Goal: Task Accomplishment & Management: Use online tool/utility

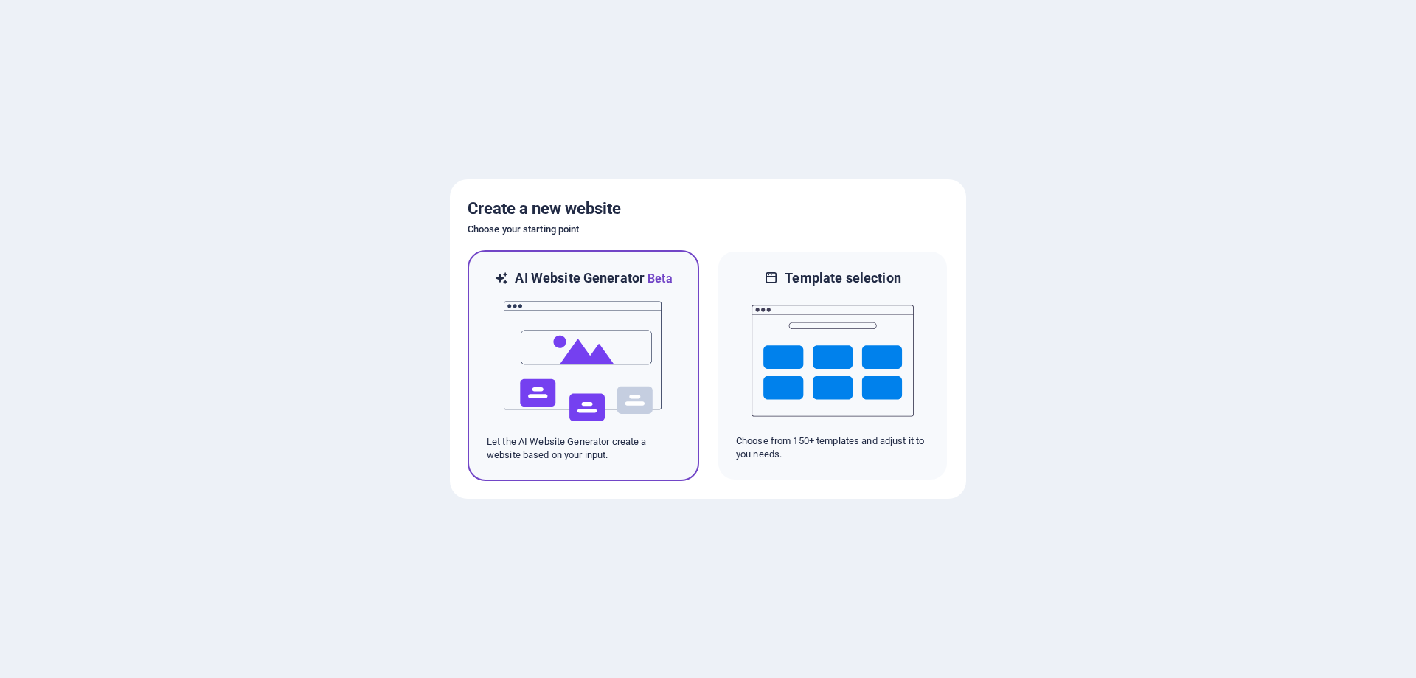
click at [595, 364] on img at bounding box center [583, 362] width 162 height 148
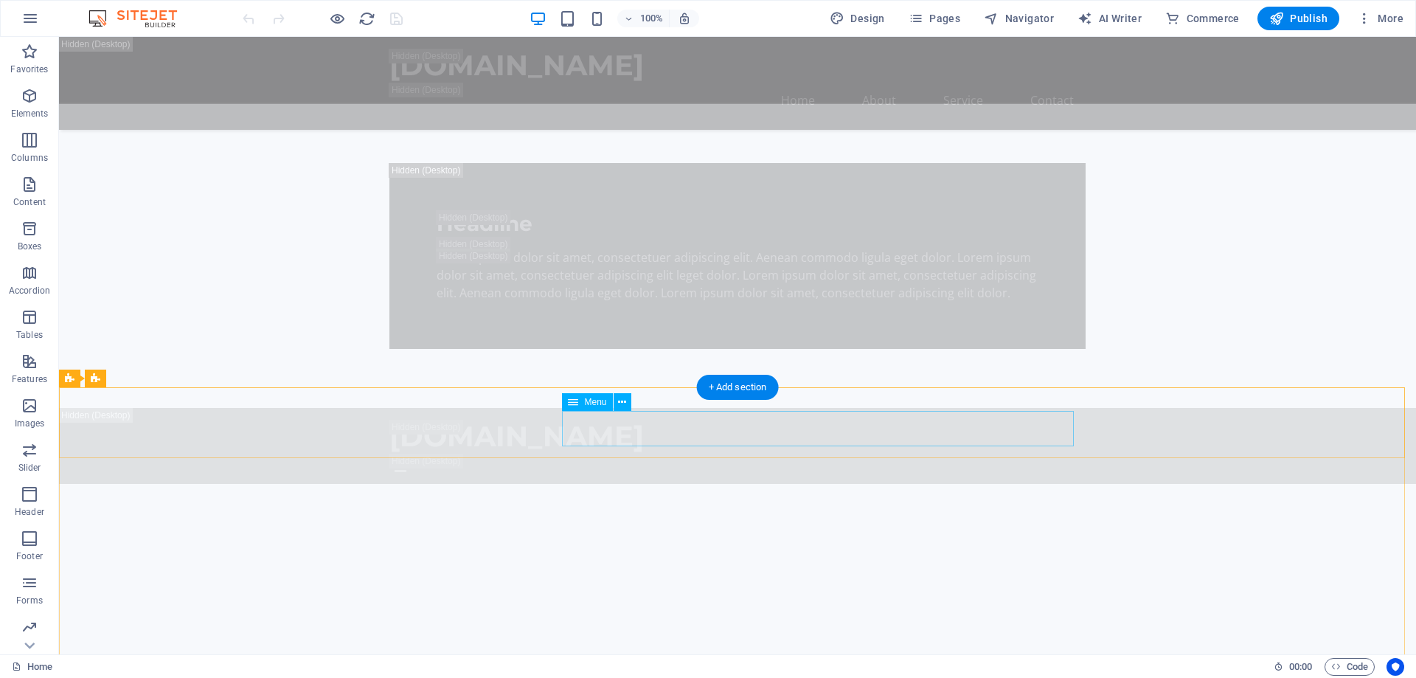
scroll to position [1623, 0]
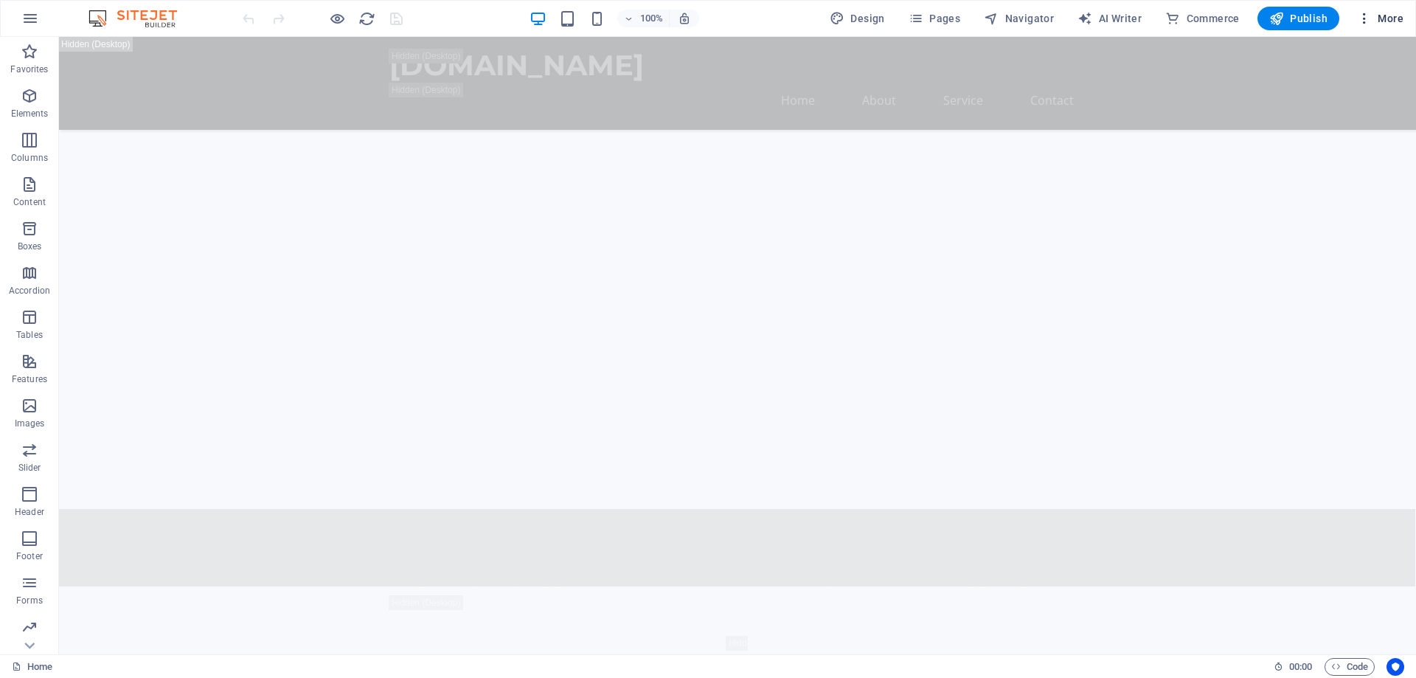
click at [1364, 21] on icon "button" at bounding box center [1364, 18] width 15 height 15
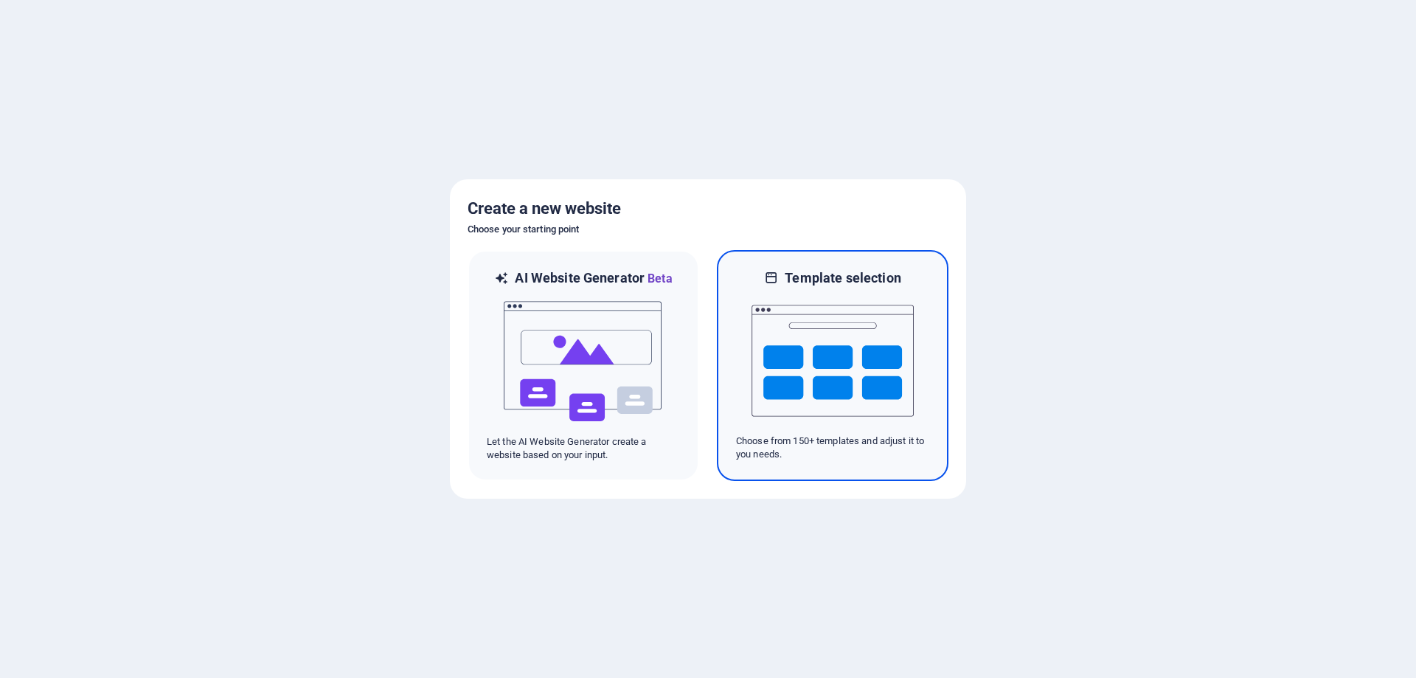
click at [857, 332] on img at bounding box center [833, 361] width 162 height 148
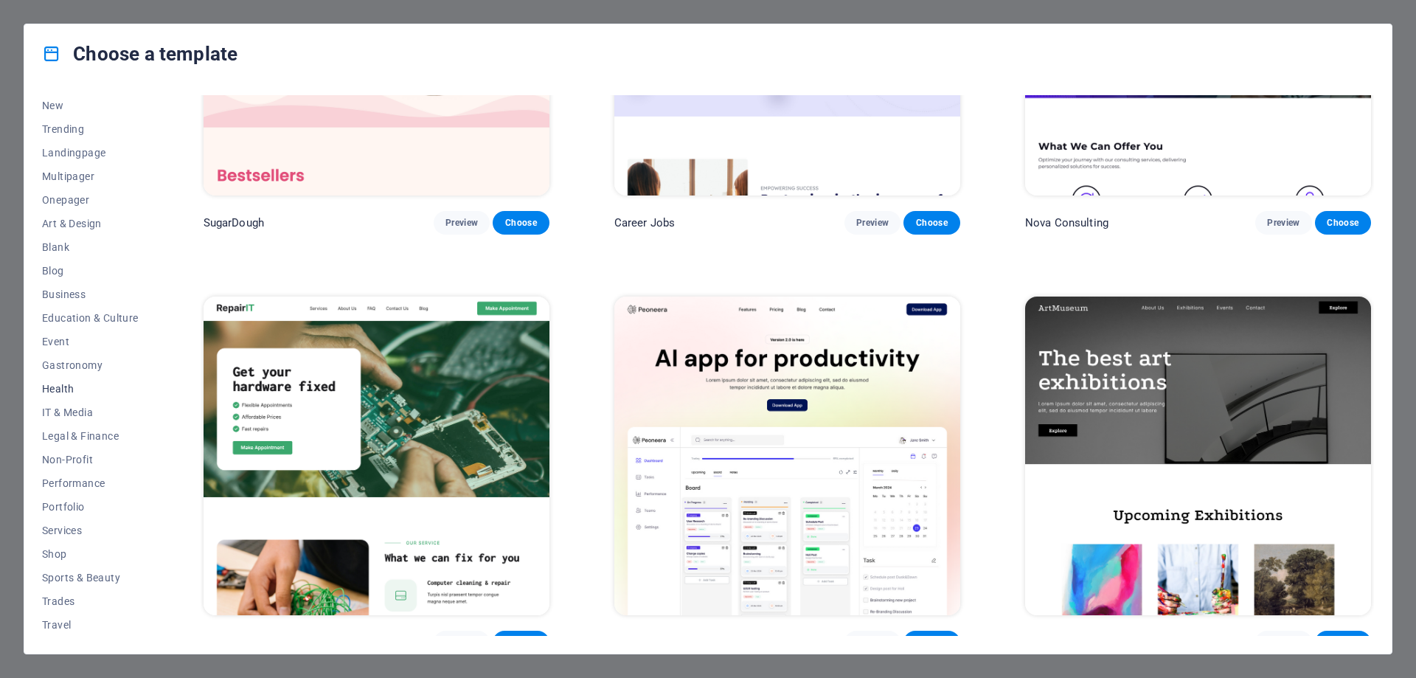
scroll to position [73, 0]
click at [69, 550] on span "Sports & Beauty" at bounding box center [90, 553] width 97 height 12
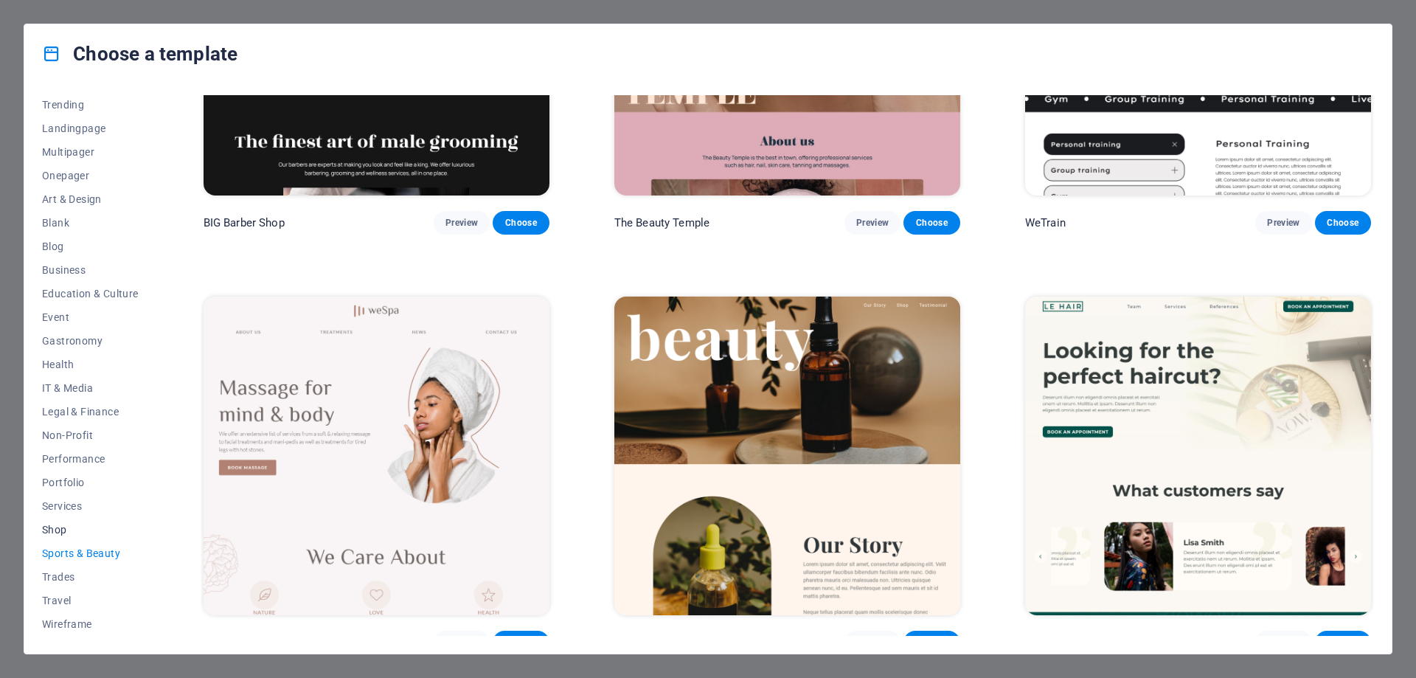
click at [63, 527] on span "Shop" at bounding box center [90, 530] width 97 height 12
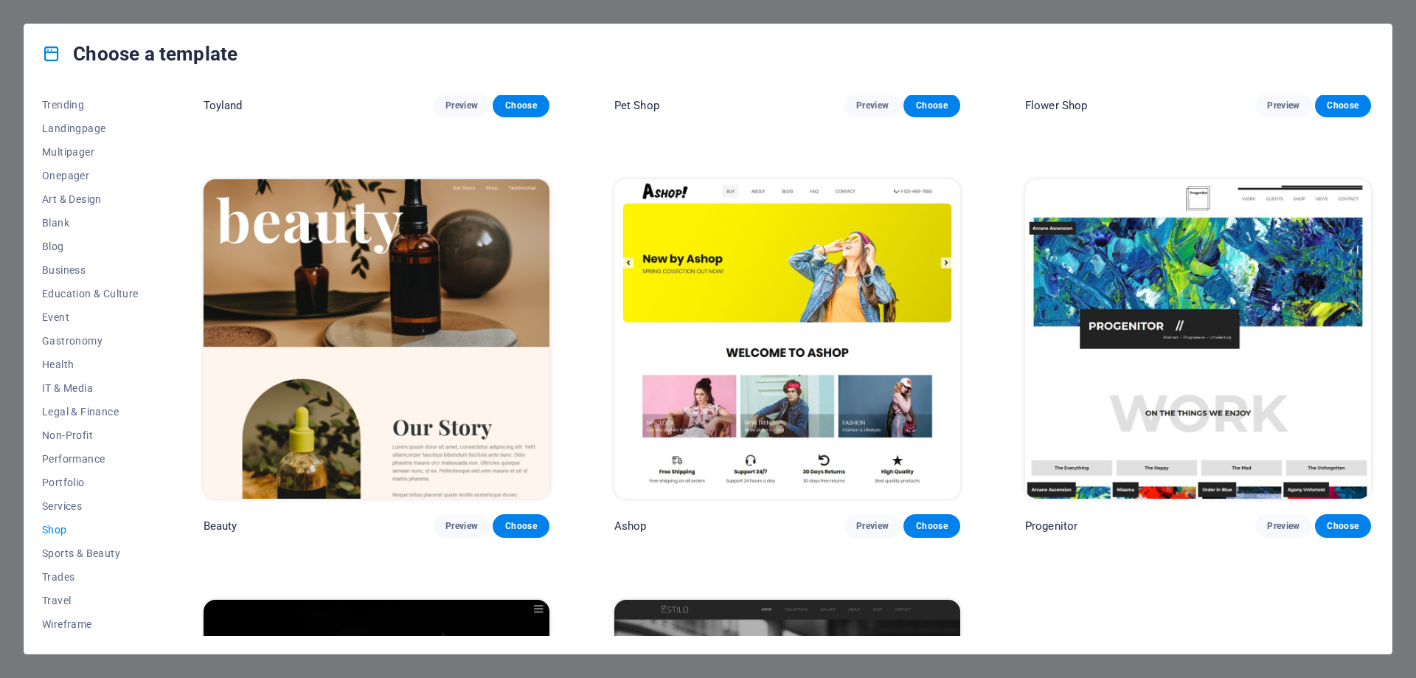
scroll to position [778, 0]
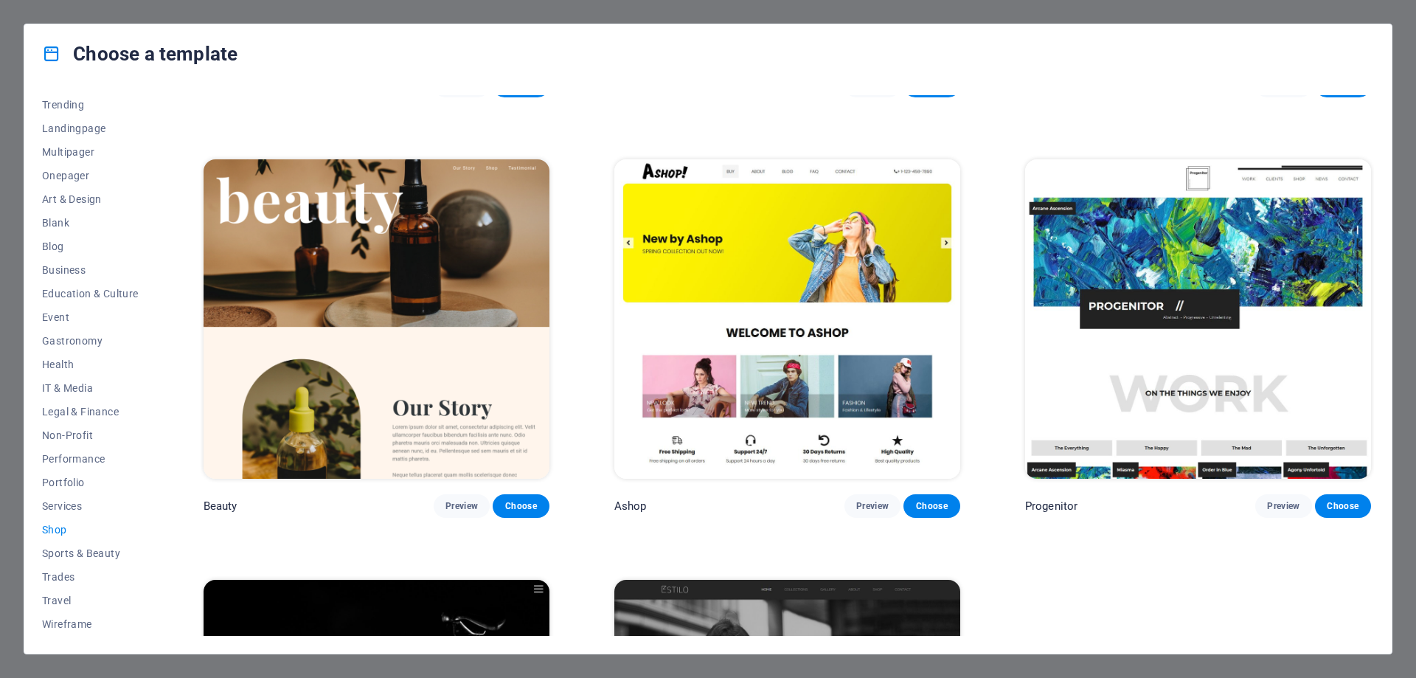
click at [783, 302] on img at bounding box center [787, 318] width 346 height 319
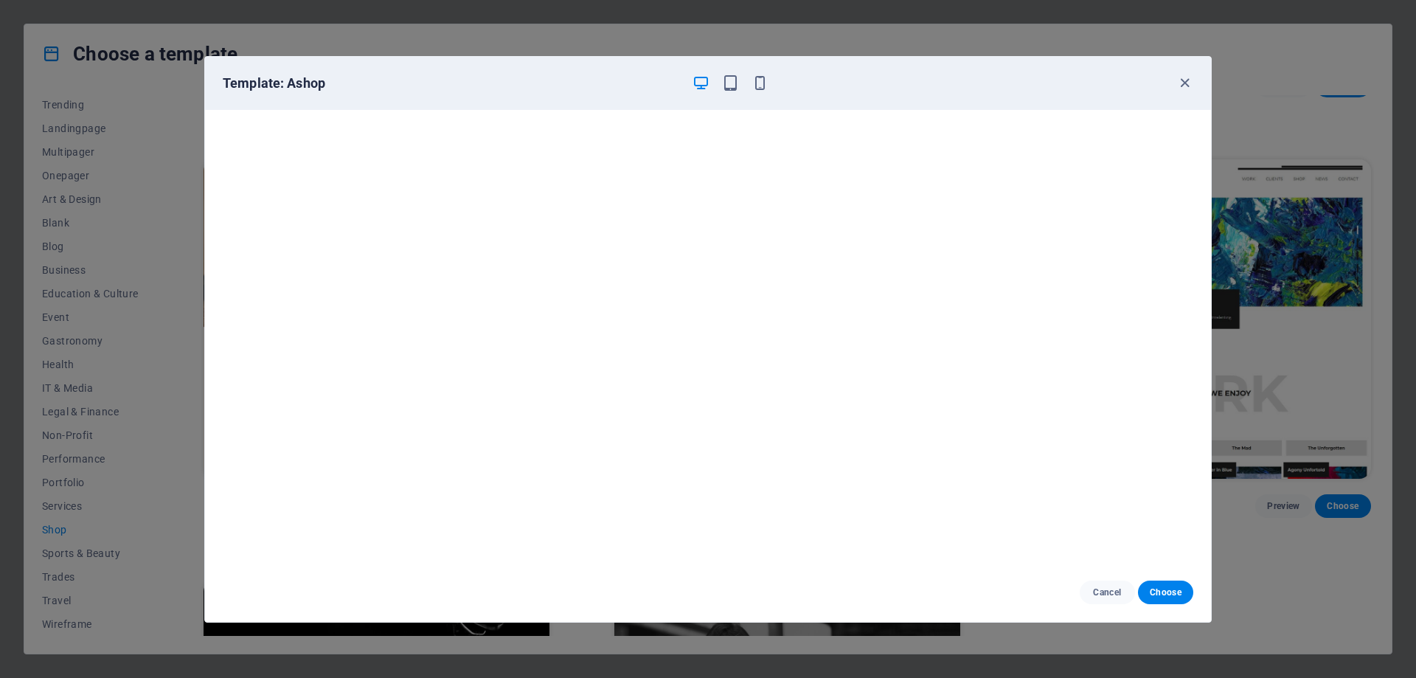
scroll to position [4, 0]
click at [1168, 595] on span "Choose" at bounding box center [1166, 592] width 32 height 12
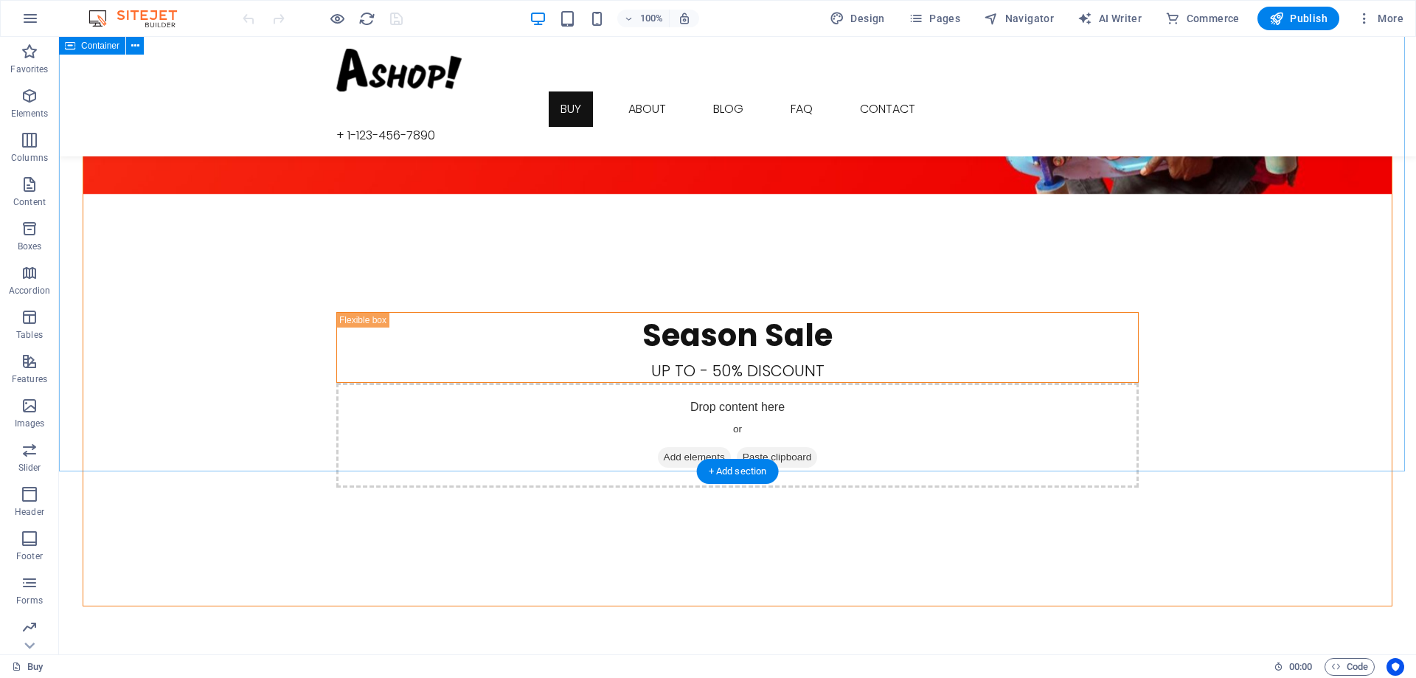
scroll to position [1764, 0]
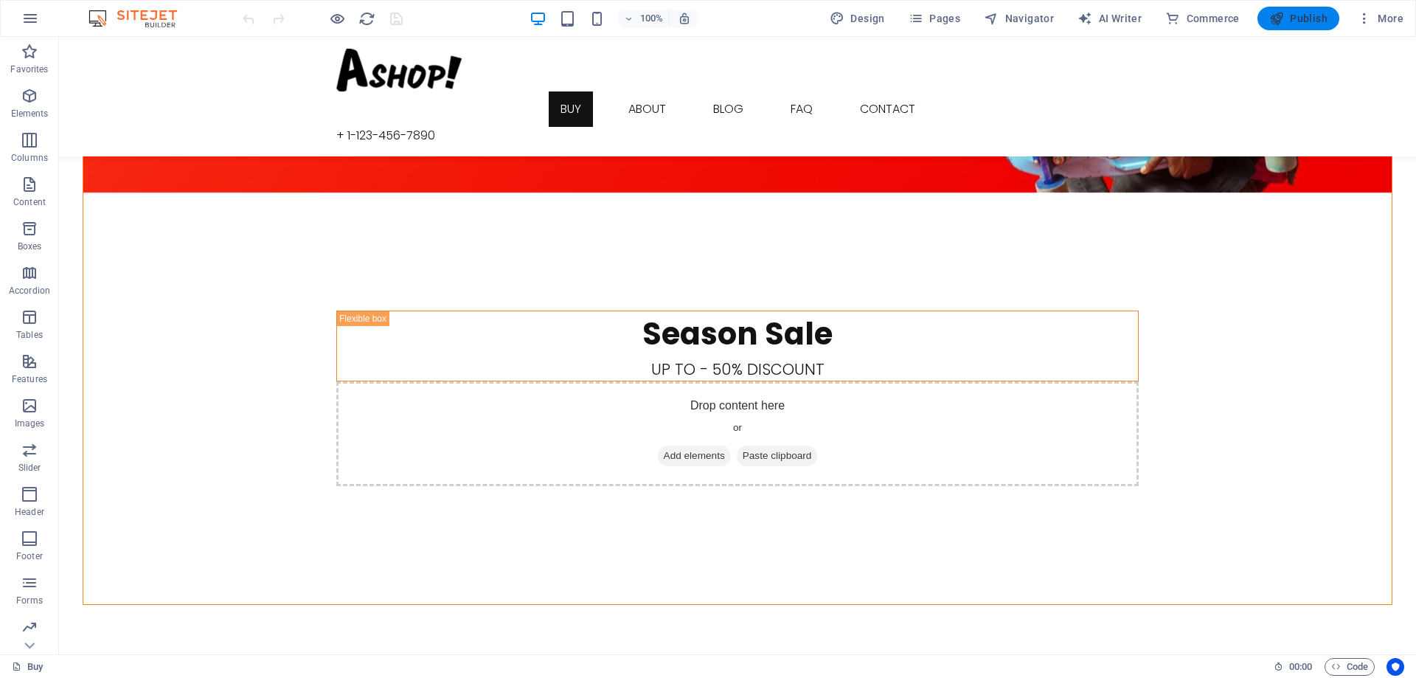
click at [1294, 20] on span "Publish" at bounding box center [1299, 18] width 58 height 15
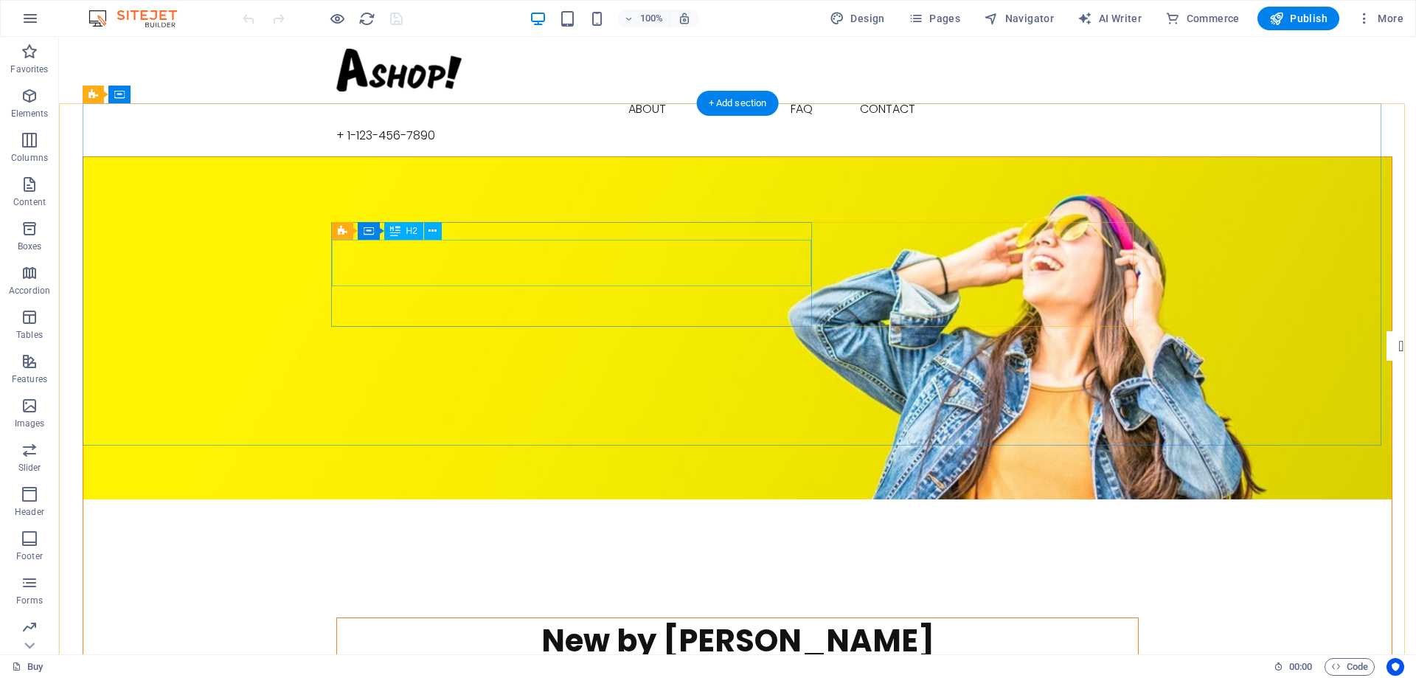
click at [606, 618] on div "New by [PERSON_NAME]" at bounding box center [737, 641] width 801 height 46
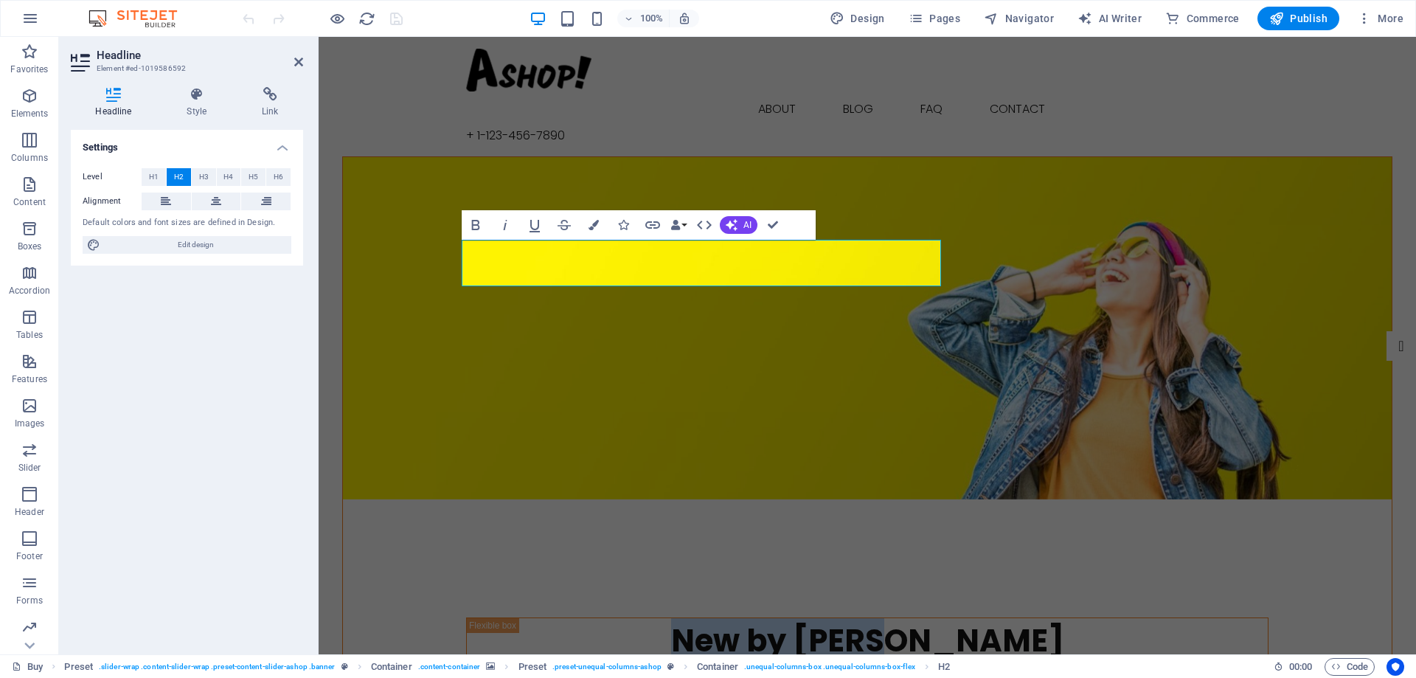
click at [829, 392] on figure at bounding box center [867, 328] width 1049 height 342
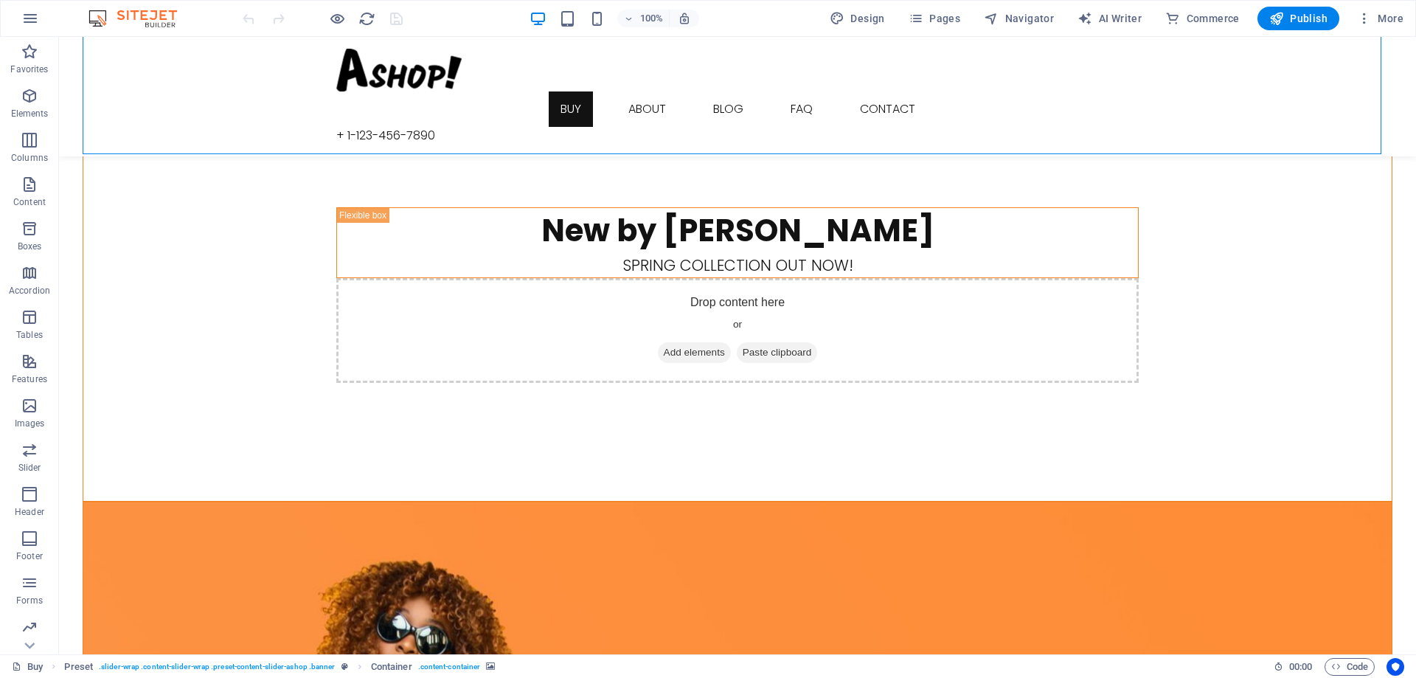
scroll to position [369, 0]
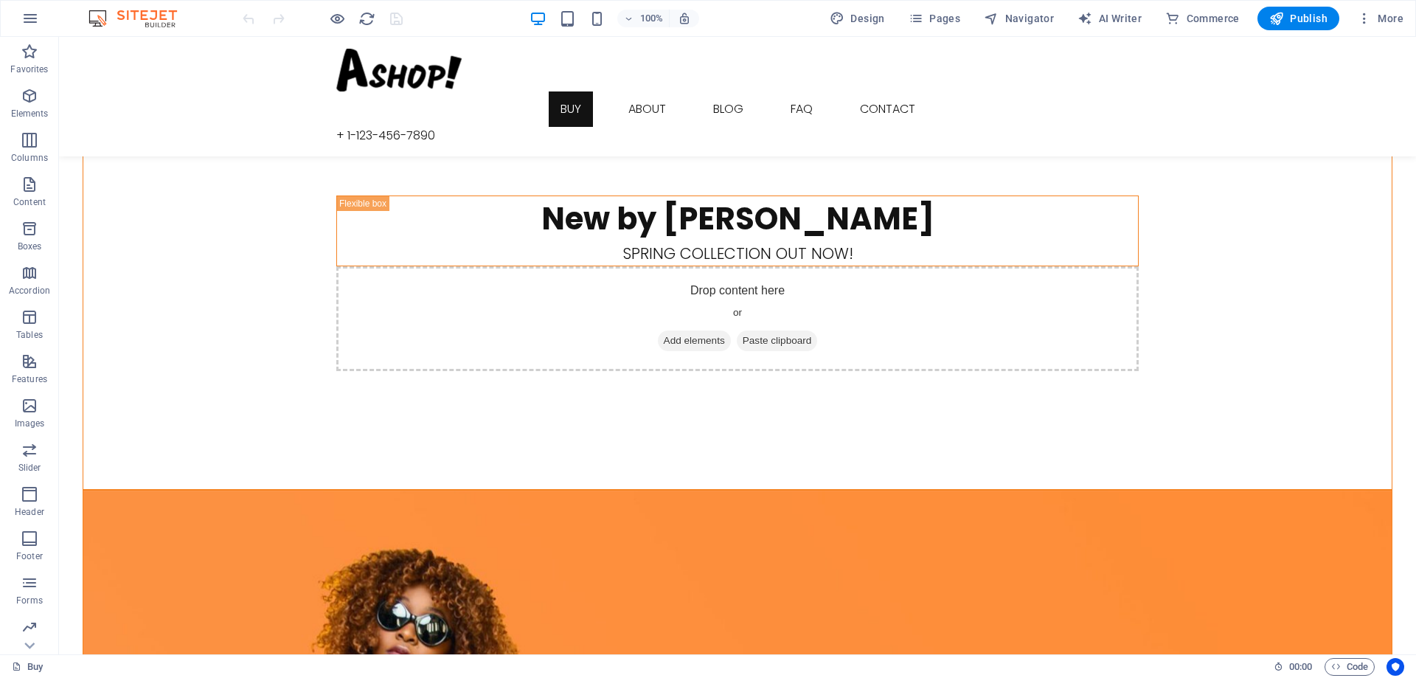
click at [1240, 491] on figure at bounding box center [737, 662] width 1309 height 342
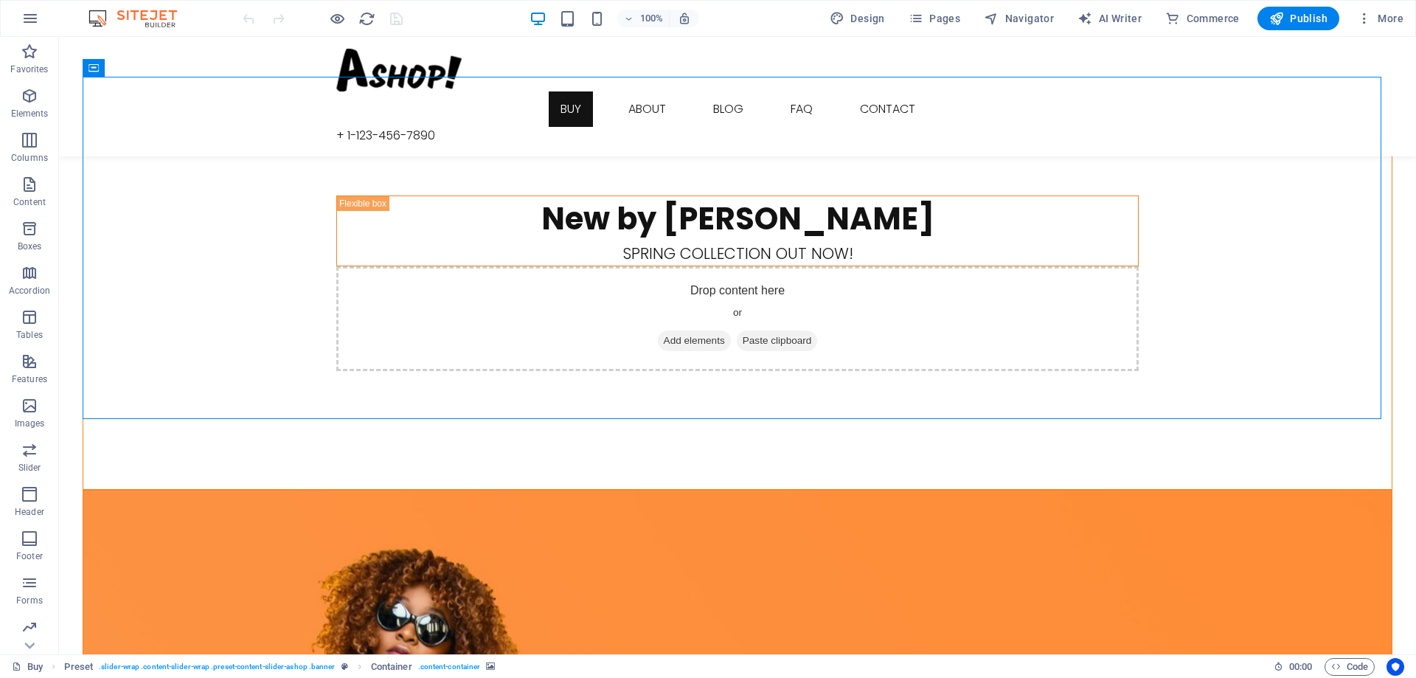
click at [1240, 491] on figure at bounding box center [737, 662] width 1309 height 342
